Goal: Information Seeking & Learning: Compare options

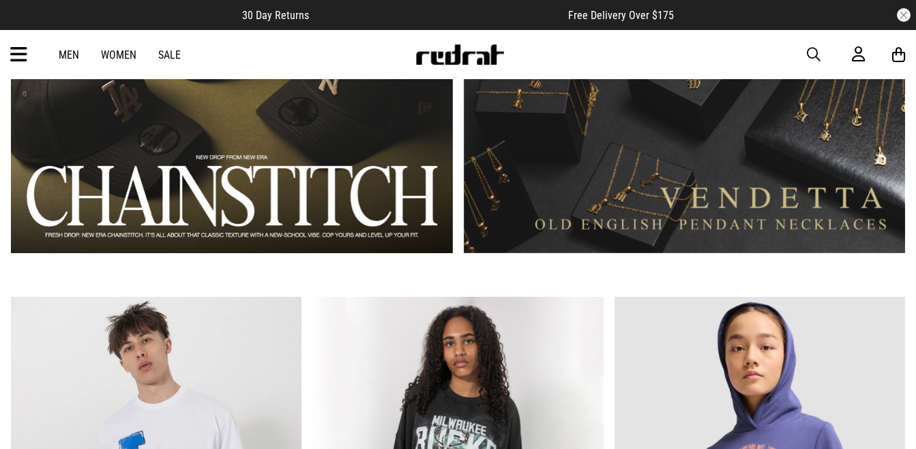
scroll to position [993, 0]
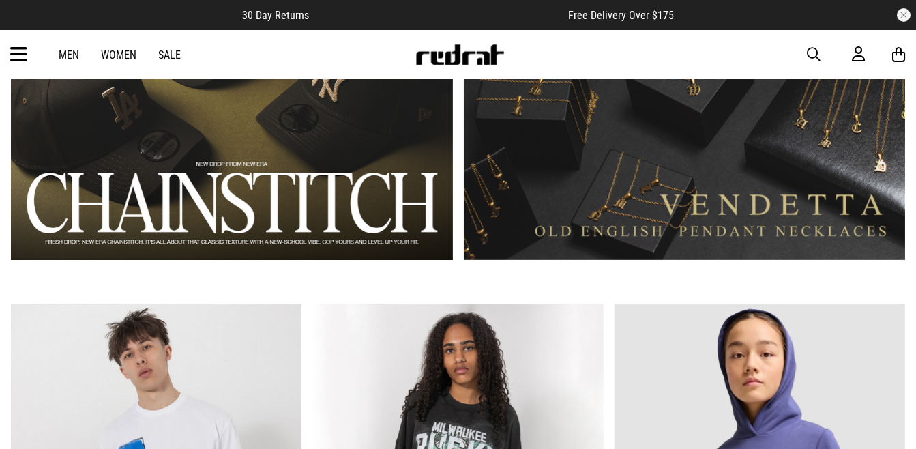
click at [653, 98] on link "2 / 2" at bounding box center [685, 77] width 442 height 366
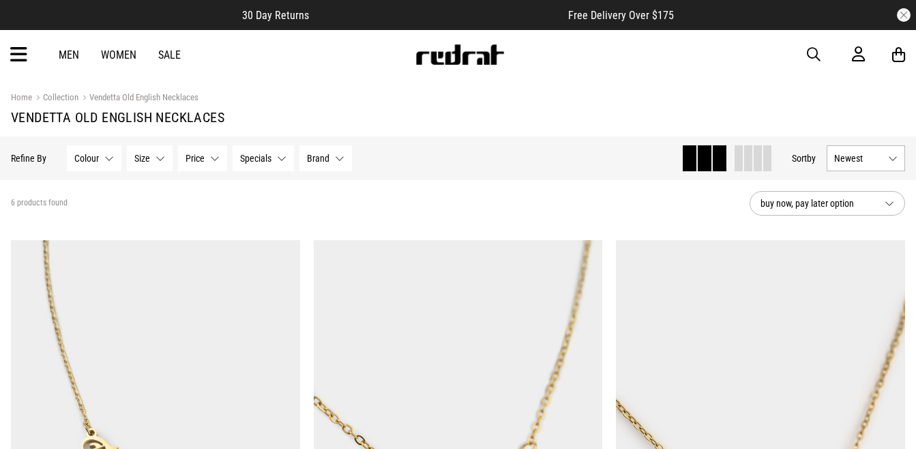
click at [810, 43] on div "Men Women Sale Sign in New Back Footwear Back Mens Back Womens Back Youth & Kid…" at bounding box center [458, 54] width 916 height 49
click at [812, 47] on span "button" at bounding box center [814, 54] width 14 height 16
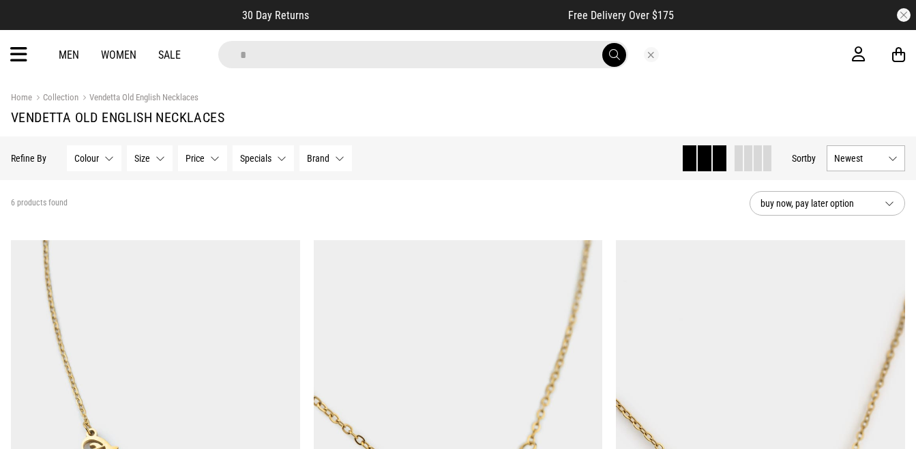
type input "********"
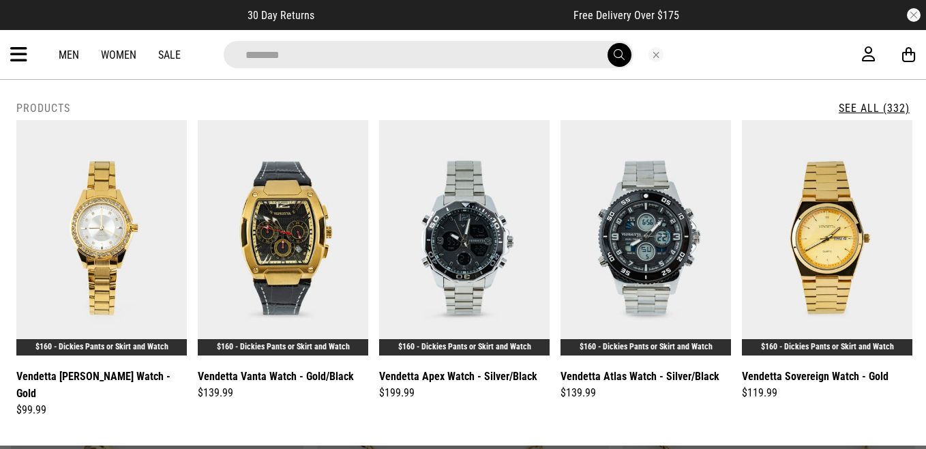
click at [877, 103] on link "See All (332)" at bounding box center [874, 108] width 71 height 13
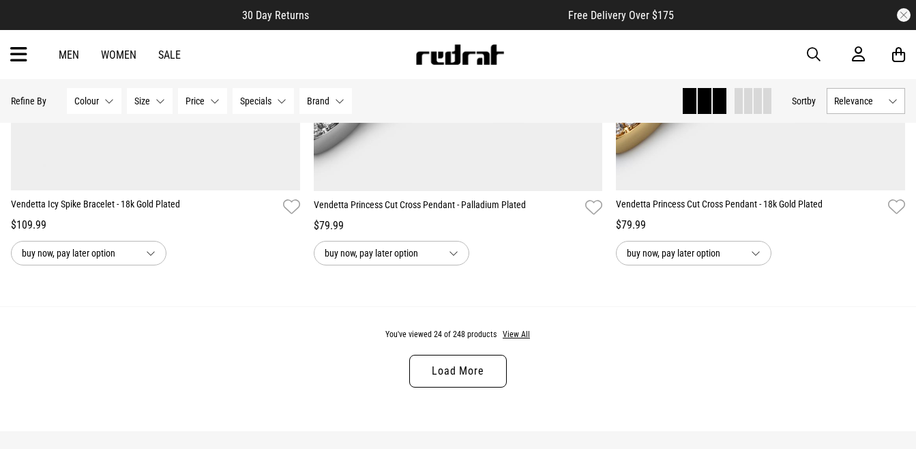
scroll to position [3995, 0]
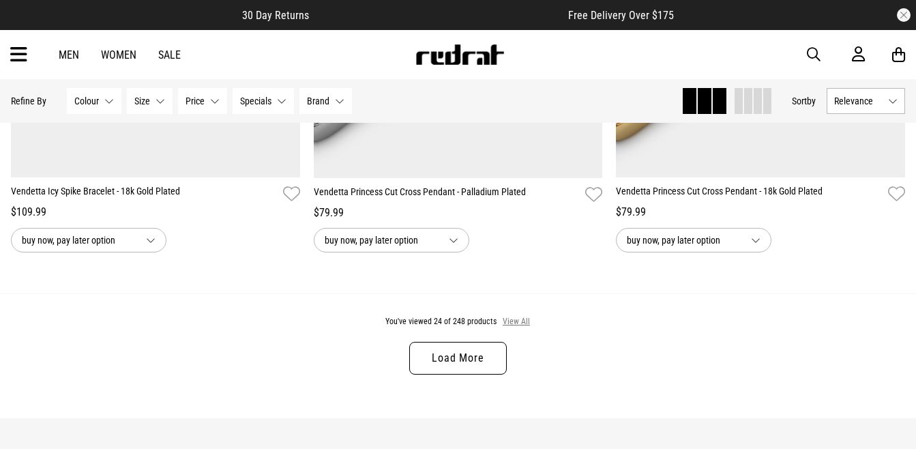
click at [521, 324] on button "View All" at bounding box center [516, 322] width 29 height 12
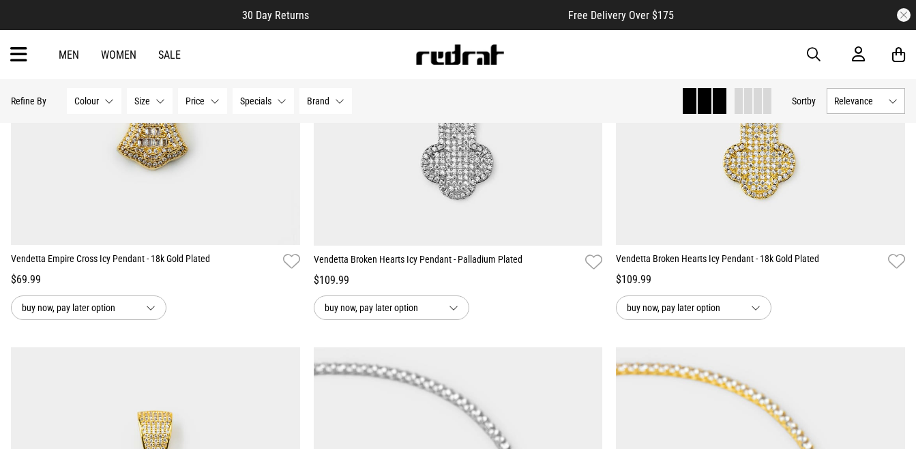
scroll to position [6209, 0]
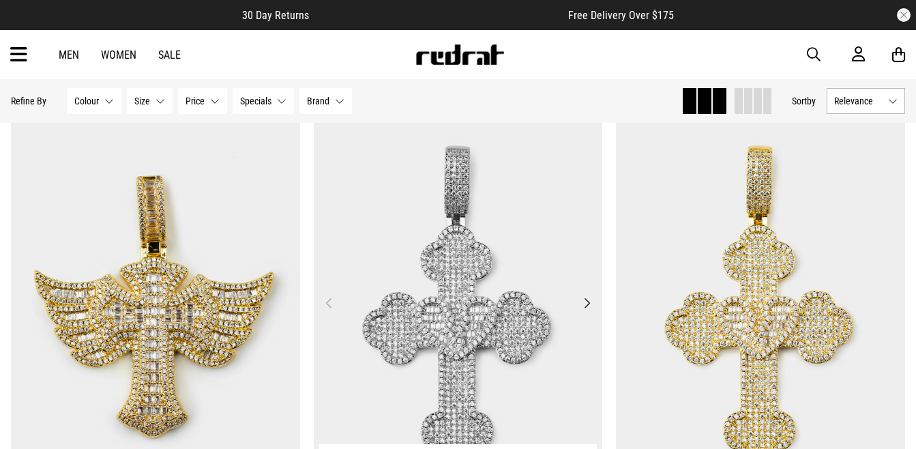
click at [581, 302] on img at bounding box center [458, 310] width 289 height 405
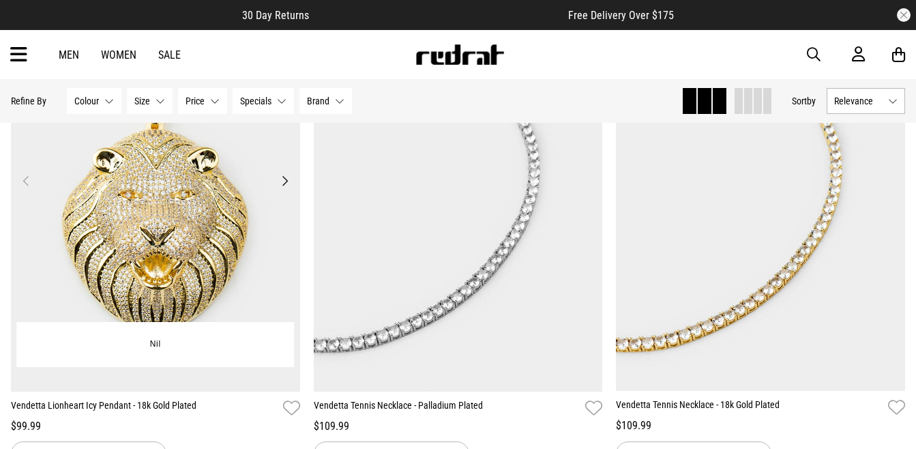
click at [282, 189] on button "Next" at bounding box center [284, 181] width 17 height 16
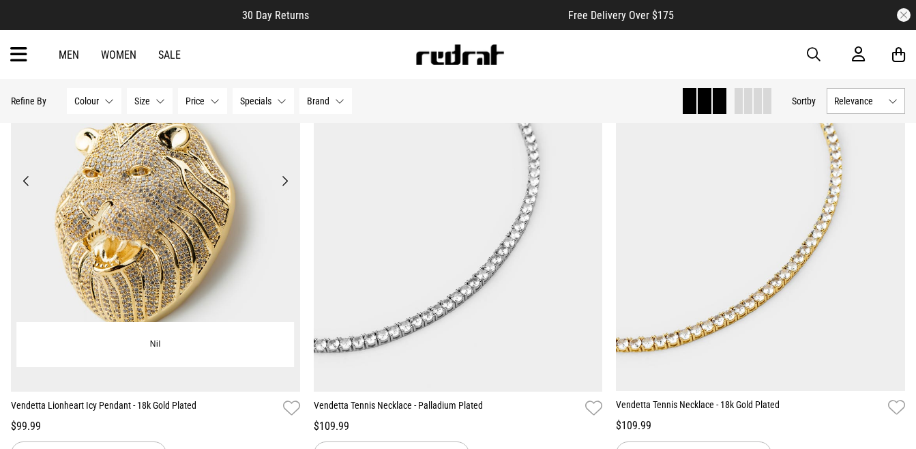
click at [284, 182] on button "Next" at bounding box center [284, 181] width 17 height 16
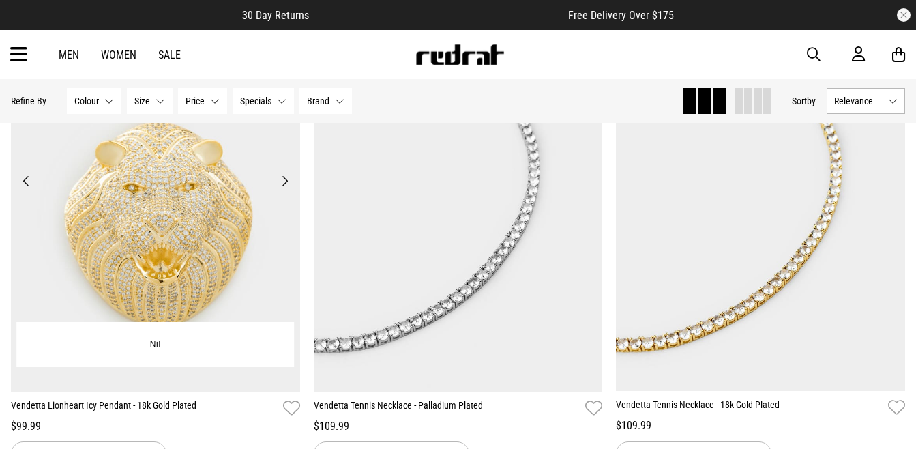
click at [284, 182] on button "Next" at bounding box center [284, 181] width 17 height 16
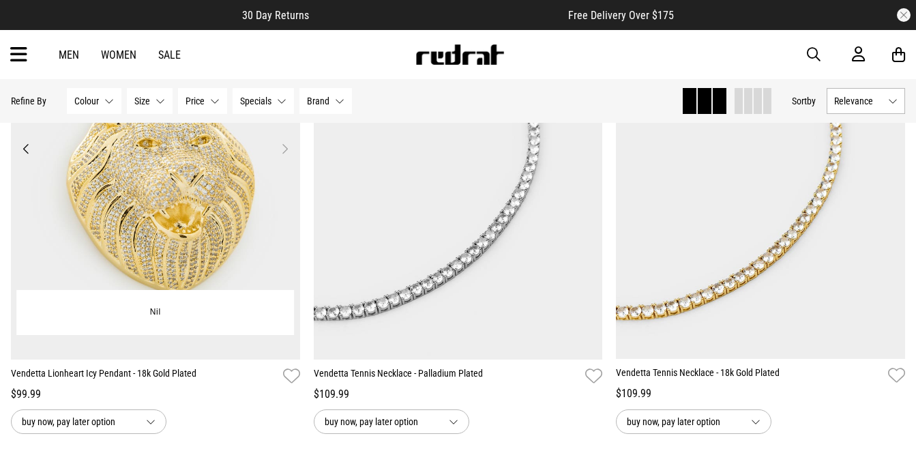
scroll to position [2893, 0]
click at [162, 186] on img at bounding box center [155, 156] width 289 height 405
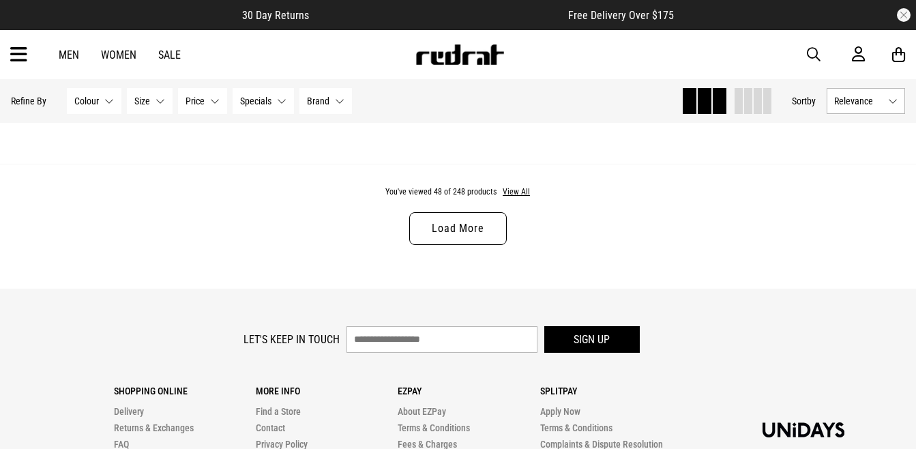
scroll to position [4227, 0]
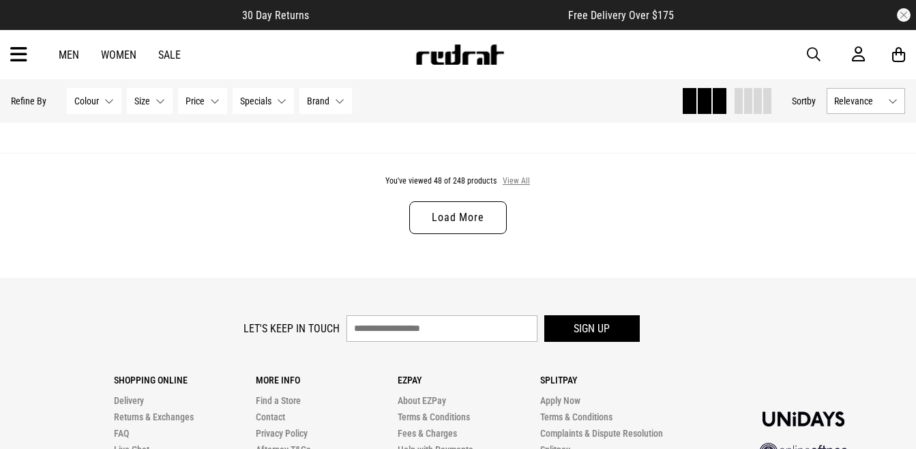
click at [523, 188] on button "View All" at bounding box center [516, 181] width 29 height 12
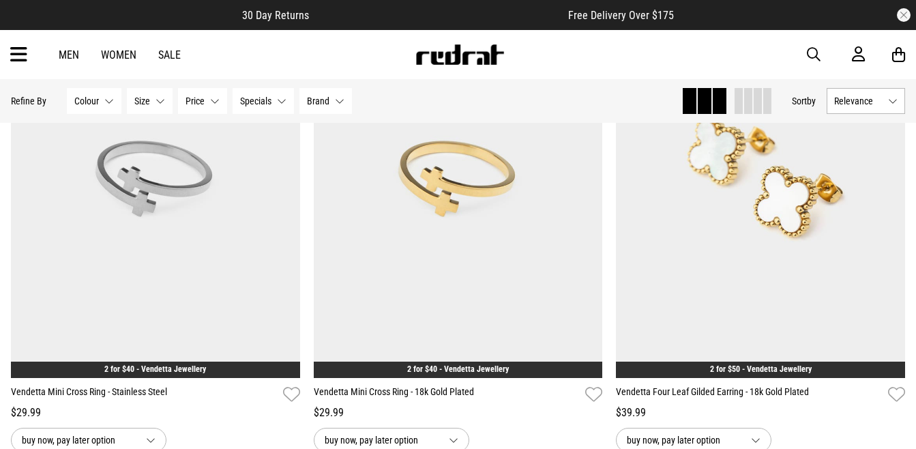
scroll to position [8183, 0]
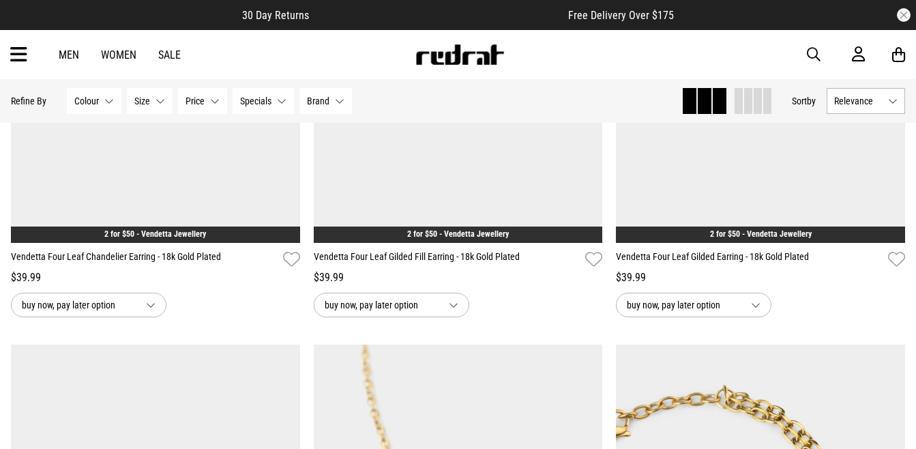
scroll to position [9091, 0]
